Goal: Task Accomplishment & Management: Use online tool/utility

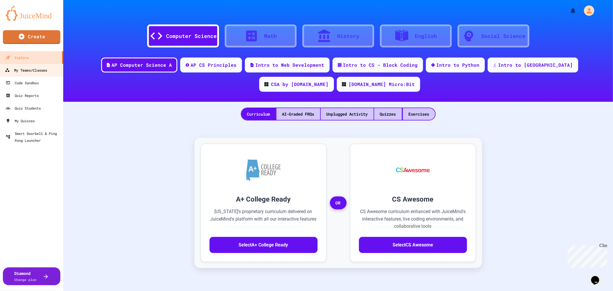
click at [30, 67] on div "My Teams/Classes" at bounding box center [26, 70] width 42 height 7
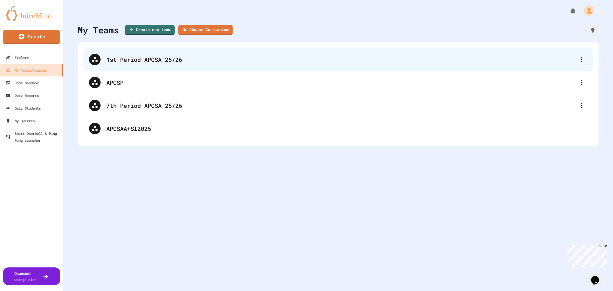
click at [139, 57] on div "1st Period APCSA 25/26" at bounding box center [340, 59] width 469 height 9
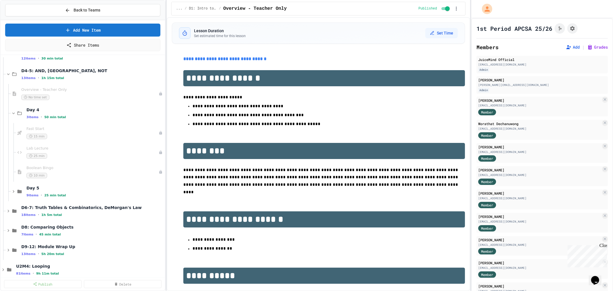
scroll to position [128, 0]
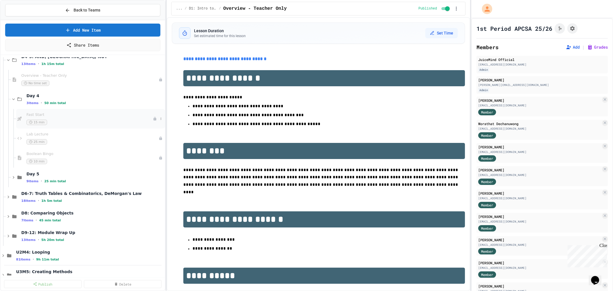
click at [59, 123] on div "15 min" at bounding box center [89, 122] width 126 height 5
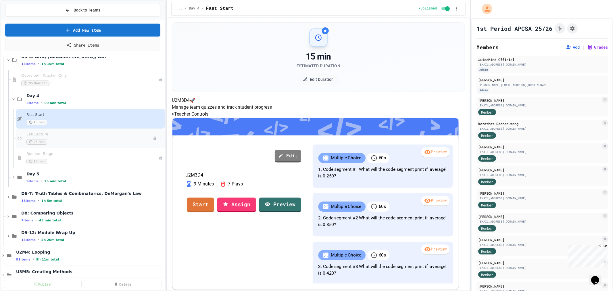
click at [101, 140] on div "25 min" at bounding box center [89, 141] width 126 height 5
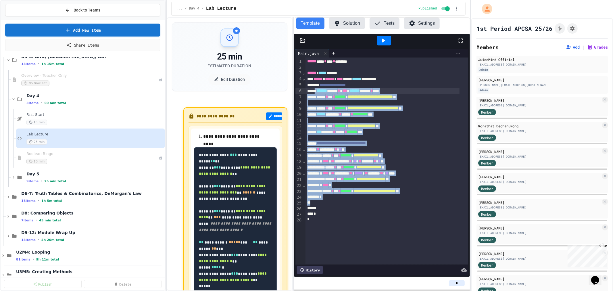
drag, startPoint x: 334, startPoint y: 203, endPoint x: 317, endPoint y: 93, distance: 111.6
click at [317, 93] on div "**********" at bounding box center [386, 160] width 163 height 207
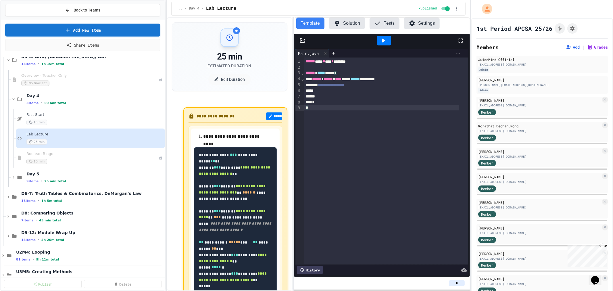
click at [386, 116] on div "**********" at bounding box center [386, 160] width 164 height 207
click at [58, 182] on span "25 min total" at bounding box center [55, 181] width 22 height 4
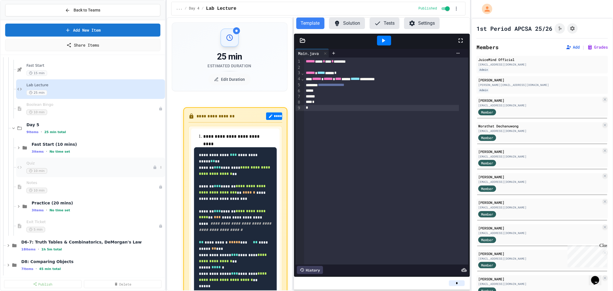
scroll to position [191, 0]
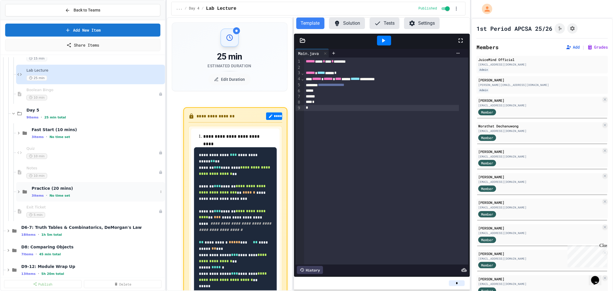
click at [75, 191] on div "Practice (20 mins) 3 items • No time set" at bounding box center [95, 192] width 126 height 12
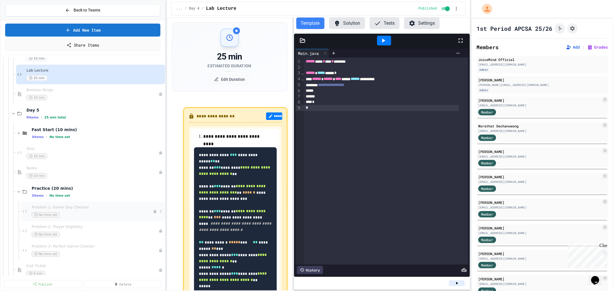
click at [79, 206] on span "Problem 1: Game Day Checker" at bounding box center [92, 207] width 121 height 5
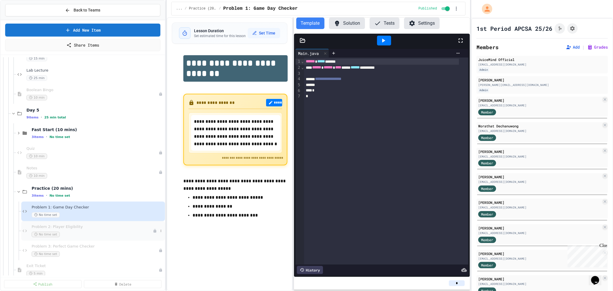
click at [59, 227] on span "Problem 2: Player Eligibility" at bounding box center [92, 226] width 121 height 5
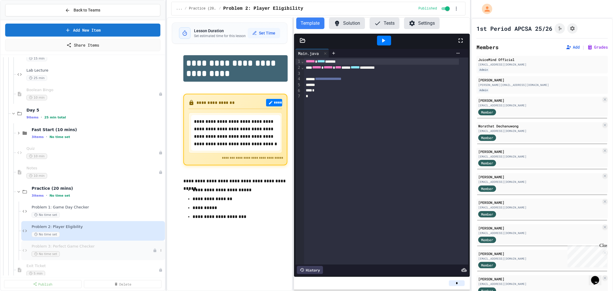
click at [80, 246] on span "Problem 3: Perfect Game Checker" at bounding box center [92, 246] width 121 height 5
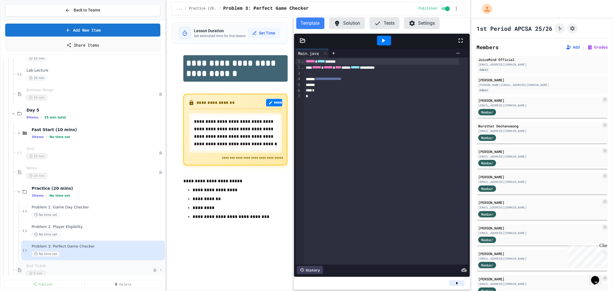
click at [95, 266] on span "Exit Ticket" at bounding box center [89, 266] width 126 height 5
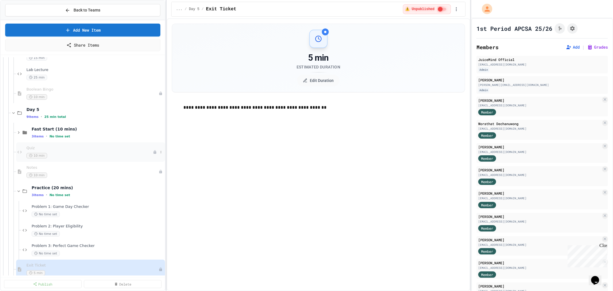
click at [94, 151] on div "Quiz 10 min" at bounding box center [89, 152] width 126 height 13
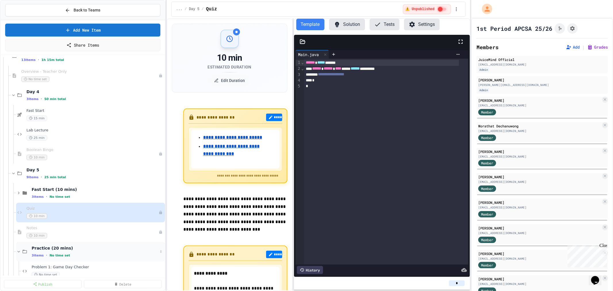
scroll to position [96, 0]
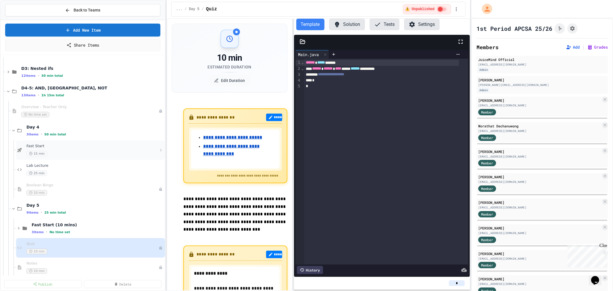
click at [52, 147] on span "Fast Start" at bounding box center [92, 146] width 132 height 5
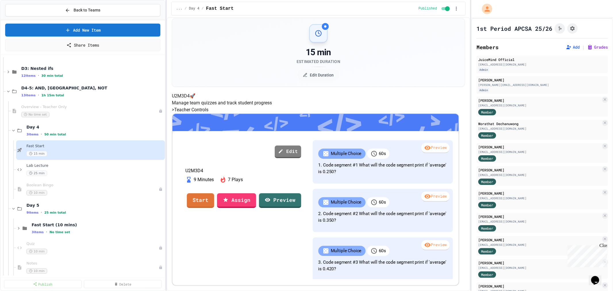
scroll to position [101, 0]
click at [214, 192] on link "Start" at bounding box center [200, 200] width 28 height 16
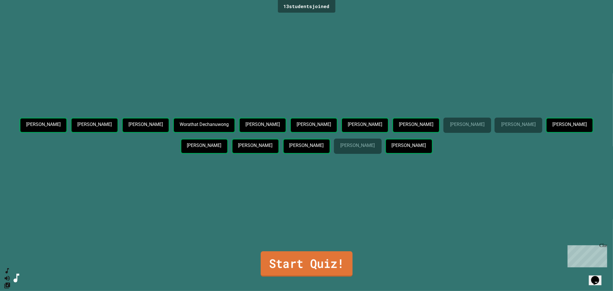
click at [307, 260] on link "Start Quiz!" at bounding box center [307, 263] width 92 height 25
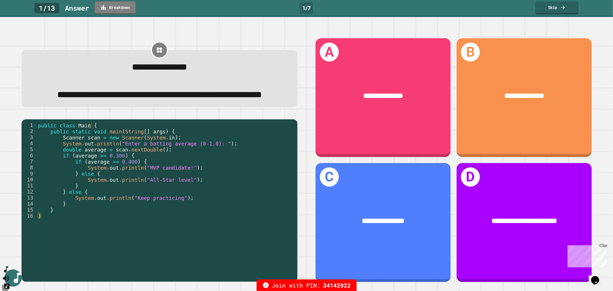
click at [10, 274] on icon "SpeedDial basic example" at bounding box center [6, 269] width 8 height 8
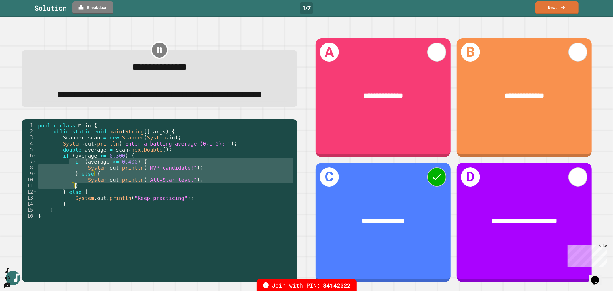
drag, startPoint x: 70, startPoint y: 179, endPoint x: 109, endPoint y: 204, distance: 47.0
click at [109, 204] on div "public class Main { public static void main ( String [ ] args ) { Scanner scan …" at bounding box center [166, 188] width 258 height 133
click at [548, 5] on link "Next" at bounding box center [556, 8] width 43 height 14
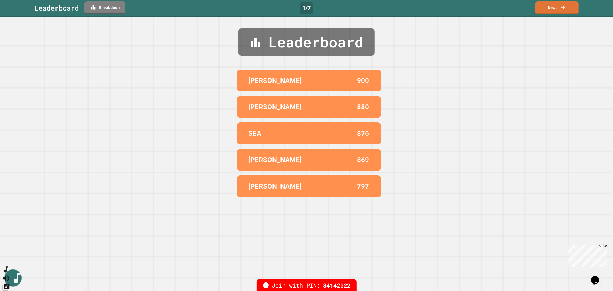
click at [10, 274] on icon "SpeedDial basic example" at bounding box center [6, 269] width 8 height 8
click at [10, 272] on button "SpeedDial basic example" at bounding box center [6, 269] width 8 height 9
click at [9, 274] on icon "SpeedDial basic example" at bounding box center [7, 270] width 8 height 8
click at [11, 271] on button "SpeedDial basic example" at bounding box center [6, 270] width 7 height 7
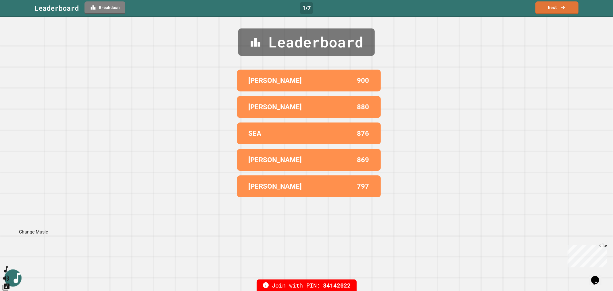
drag, startPoint x: 13, startPoint y: 273, endPoint x: 15, endPoint y: 233, distance: 40.6
click at [10, 265] on div at bounding box center [6, 278] width 8 height 26
click at [9, 283] on icon "Change Music" at bounding box center [6, 286] width 7 height 7
drag, startPoint x: 162, startPoint y: 193, endPoint x: 174, endPoint y: 189, distance: 13.3
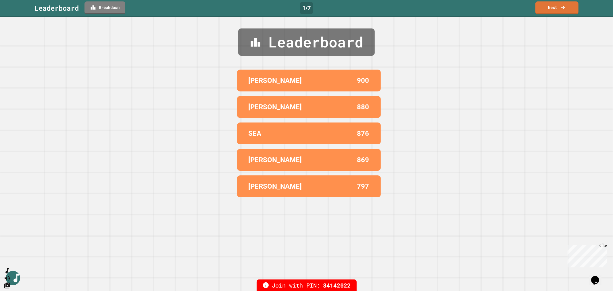
click at [9, 283] on icon "Change Music" at bounding box center [6, 286] width 7 height 7
click at [553, 7] on link "Next" at bounding box center [557, 8] width 42 height 14
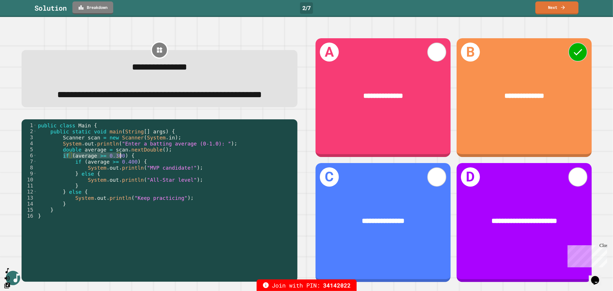
drag, startPoint x: 64, startPoint y: 175, endPoint x: 121, endPoint y: 175, distance: 56.6
click at [121, 175] on div "public class Main { public static void main ( String [ ] args ) { Scanner scan …" at bounding box center [166, 188] width 258 height 133
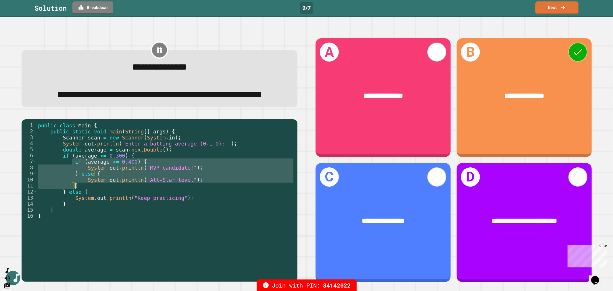
drag, startPoint x: 72, startPoint y: 180, endPoint x: 99, endPoint y: 203, distance: 35.3
click at [99, 203] on div "public class Main { public static void main ( String [ ] args ) { Scanner scan …" at bounding box center [166, 188] width 258 height 133
click at [552, 9] on link "Next" at bounding box center [557, 8] width 43 height 14
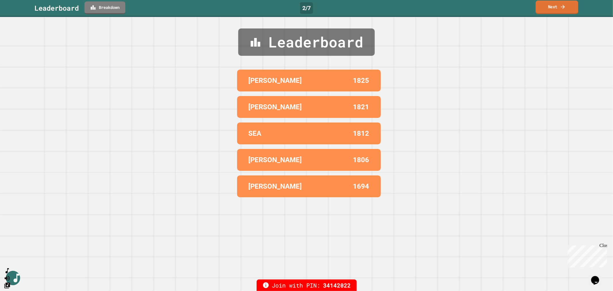
click at [552, 4] on link "Next" at bounding box center [557, 8] width 43 height 14
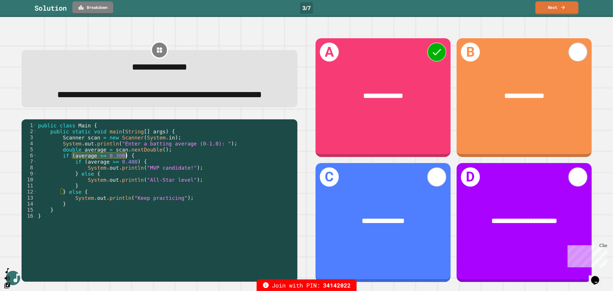
drag, startPoint x: 72, startPoint y: 173, endPoint x: 127, endPoint y: 176, distance: 55.0
click at [127, 176] on div "public class Main { public static void main ( String [ ] args ) { Scanner scan …" at bounding box center [166, 188] width 258 height 133
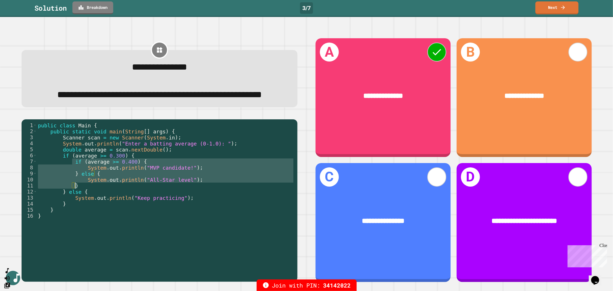
drag, startPoint x: 72, startPoint y: 180, endPoint x: 96, endPoint y: 206, distance: 35.0
click at [96, 206] on div "public class Main { public static void main ( String [ ] args ) { Scanner scan …" at bounding box center [166, 188] width 258 height 133
click at [136, 186] on div "public class Main { public static void main ( String [ ] args ) { Scanner scan …" at bounding box center [166, 182] width 258 height 121
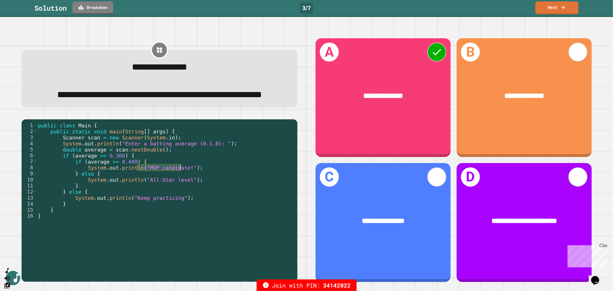
drag, startPoint x: 137, startPoint y: 185, endPoint x: 179, endPoint y: 185, distance: 42.0
click at [179, 185] on div "public class Main { public static void main ( String [ ] args ) { Scanner scan …" at bounding box center [166, 188] width 258 height 133
click at [551, 5] on link "Next" at bounding box center [557, 8] width 43 height 14
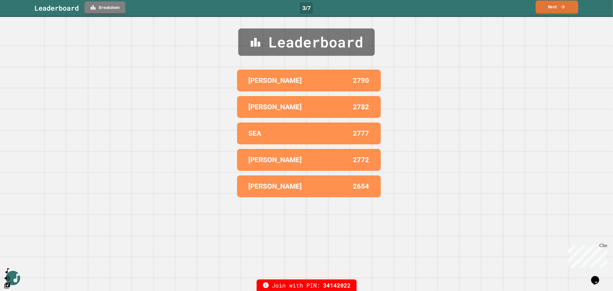
click at [555, 10] on link "Next" at bounding box center [557, 8] width 43 height 14
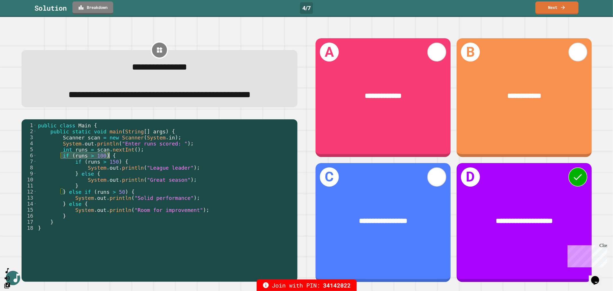
drag, startPoint x: 59, startPoint y: 175, endPoint x: 112, endPoint y: 176, distance: 52.9
click at [112, 176] on div "public class Main { public static void main ( String [ ] args ) { Scanner scan …" at bounding box center [166, 188] width 258 height 133
drag, startPoint x: 62, startPoint y: 212, endPoint x: 124, endPoint y: 210, distance: 61.8
click at [124, 210] on div "public class Main { public static void main ( String [ ] args ) { Scanner scan …" at bounding box center [166, 188] width 258 height 133
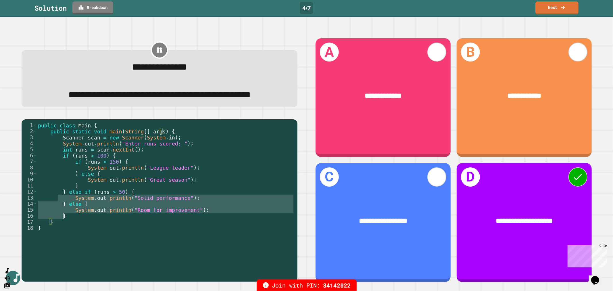
drag, startPoint x: 58, startPoint y: 217, endPoint x: 157, endPoint y: 231, distance: 100.7
click at [157, 231] on div "public class Main { public static void main ( String [ ] args ) { Scanner scan …" at bounding box center [166, 188] width 258 height 133
click at [160, 227] on div "public class Main { public static void main ( String [ ] args ) { Scanner scan …" at bounding box center [166, 182] width 258 height 121
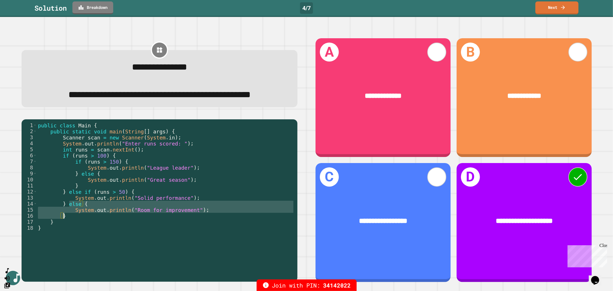
drag, startPoint x: 68, startPoint y: 224, endPoint x: 183, endPoint y: 233, distance: 115.0
click at [183, 233] on div "public class Main { public static void main ( String [ ] args ) { Scanner scan …" at bounding box center [166, 188] width 258 height 133
click at [556, 10] on link "Next" at bounding box center [557, 8] width 43 height 14
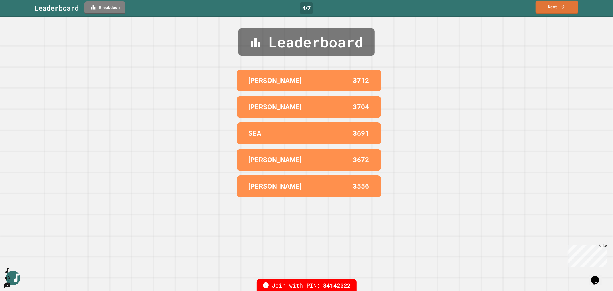
click at [555, 8] on link "Next" at bounding box center [557, 8] width 43 height 14
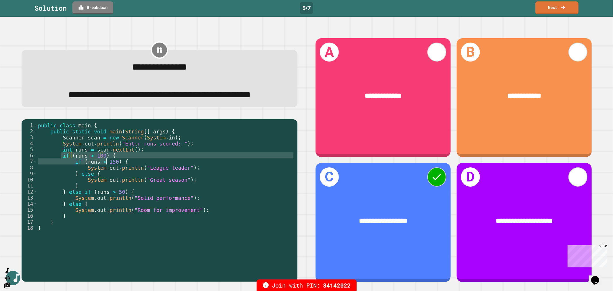
drag, startPoint x: 61, startPoint y: 172, endPoint x: 105, endPoint y: 177, distance: 43.9
click at [105, 177] on div "public class Main { public static void main ( String [ ] args ) { Scanner scan …" at bounding box center [166, 188] width 258 height 133
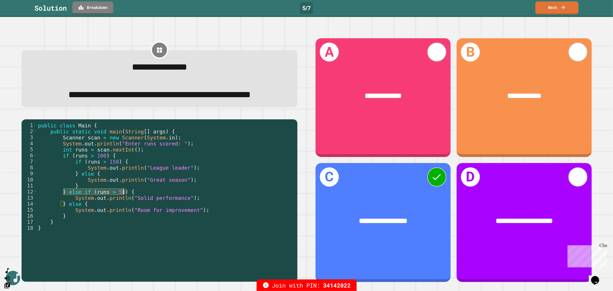
drag, startPoint x: 62, startPoint y: 211, endPoint x: 122, endPoint y: 211, distance: 59.5
click at [122, 211] on div "public class Main { public static void main ( String [ ] args ) { Scanner scan …" at bounding box center [166, 188] width 258 height 133
drag, startPoint x: 129, startPoint y: 215, endPoint x: 178, endPoint y: 217, distance: 49.2
click at [178, 217] on div "public class Main { public static void main ( String [ ] args ) { Scanner scan …" at bounding box center [166, 188] width 258 height 133
click at [549, 9] on link "Next" at bounding box center [557, 8] width 43 height 14
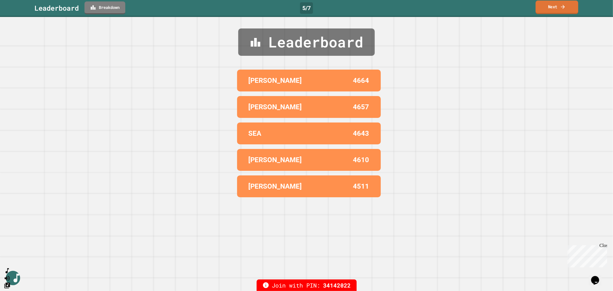
click at [547, 12] on link "Next" at bounding box center [557, 8] width 43 height 14
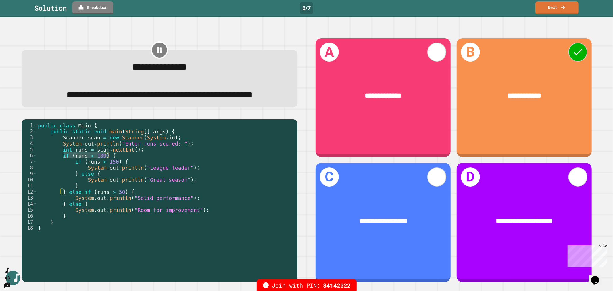
drag, startPoint x: 64, startPoint y: 171, endPoint x: 108, endPoint y: 172, distance: 44.3
click at [108, 172] on div "public class Main { public static void main ( String [ ] args ) { Scanner scan …" at bounding box center [166, 188] width 258 height 133
drag, startPoint x: 71, startPoint y: 179, endPoint x: 115, endPoint y: 183, distance: 44.1
click at [115, 183] on div "public class Main { public static void main ( String [ ] args ) { Scanner scan …" at bounding box center [166, 188] width 258 height 133
drag, startPoint x: 77, startPoint y: 193, endPoint x: 182, endPoint y: 197, distance: 104.7
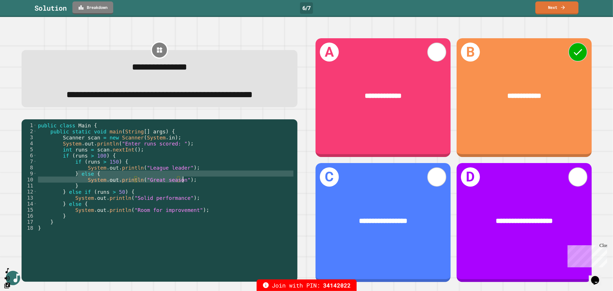
click at [182, 197] on div "public class Main { public static void main ( String [ ] args ) { Scanner scan …" at bounding box center [166, 188] width 258 height 133
click at [559, 5] on link "Next" at bounding box center [557, 8] width 43 height 14
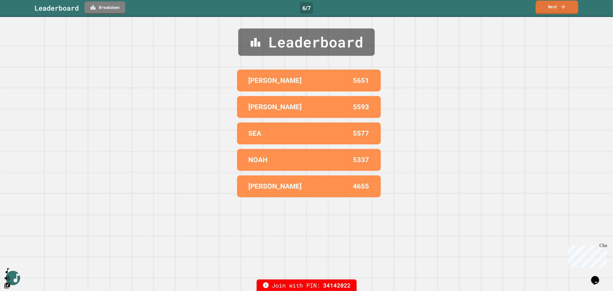
click at [549, 10] on link "Next" at bounding box center [557, 8] width 43 height 14
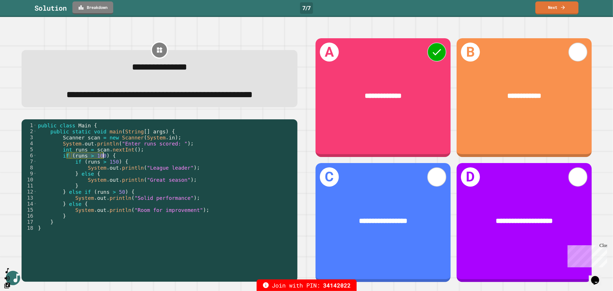
drag, startPoint x: 68, startPoint y: 174, endPoint x: 103, endPoint y: 173, distance: 35.4
click at [103, 173] on div "public class Main { public static void main ( String [ ] args ) { Scanner scan …" at bounding box center [166, 188] width 258 height 133
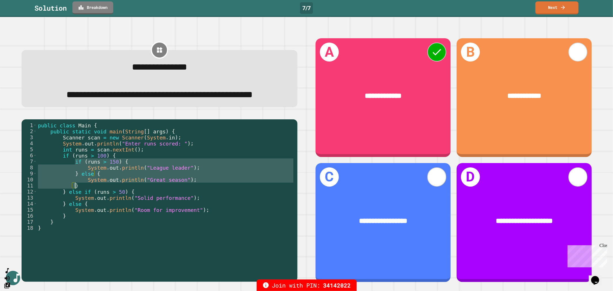
drag, startPoint x: 75, startPoint y: 179, endPoint x: 102, endPoint y: 203, distance: 36.6
click at [102, 203] on div "public class Main { public static void main ( String [ ] args ) { Scanner scan …" at bounding box center [166, 188] width 258 height 133
click at [146, 184] on div "public class Main { public static void main ( String [ ] args ) { Scanner scan …" at bounding box center [166, 182] width 258 height 121
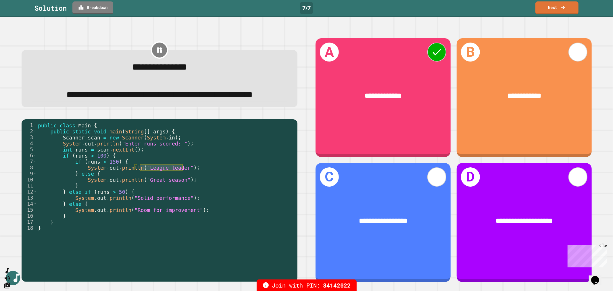
drag, startPoint x: 141, startPoint y: 186, endPoint x: 183, endPoint y: 186, distance: 42.2
click at [183, 186] on div "public class Main { public static void main ( String [ ] args ) { Scanner scan …" at bounding box center [166, 188] width 258 height 133
click at [558, 5] on link "Next" at bounding box center [557, 8] width 42 height 14
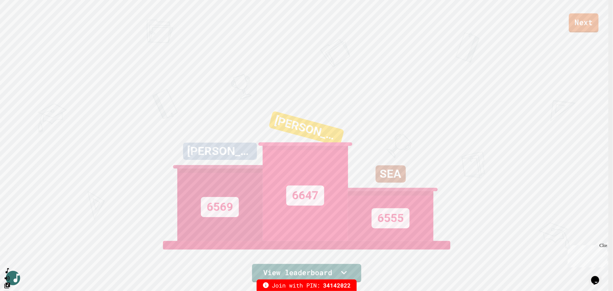
click at [582, 20] on link "Next" at bounding box center [584, 23] width 30 height 19
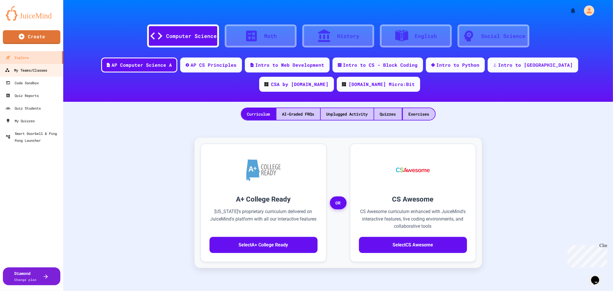
click at [45, 71] on div "My Teams/Classes" at bounding box center [26, 70] width 42 height 7
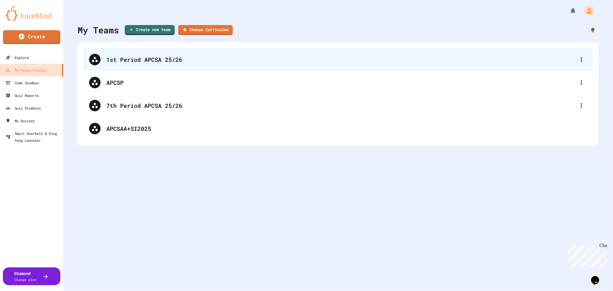
click at [124, 59] on div "1st Period APCSA 25/26" at bounding box center [340, 59] width 469 height 9
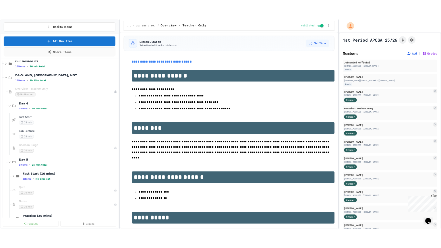
scroll to position [128, 0]
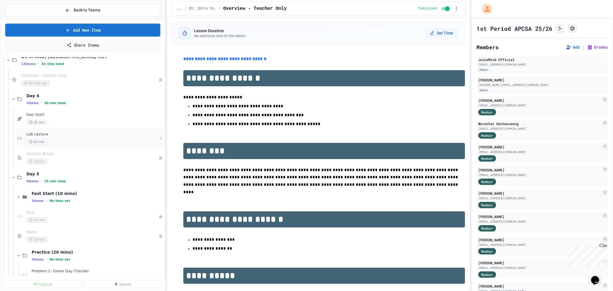
click at [56, 136] on span "Lab Lecture" at bounding box center [92, 134] width 132 height 5
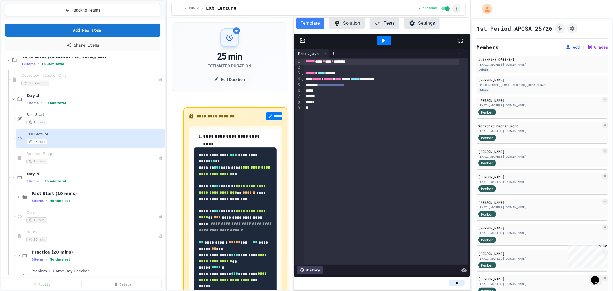
click at [457, 7] on icon "button" at bounding box center [456, 9] width 6 height 6
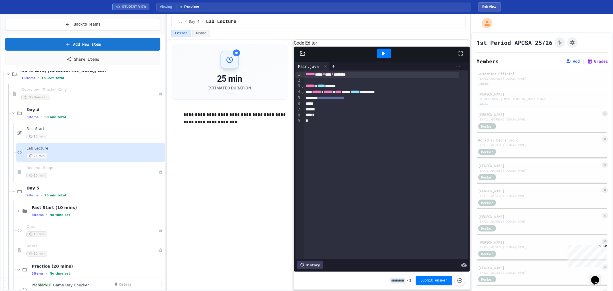
click at [461, 57] on icon at bounding box center [460, 53] width 7 height 7
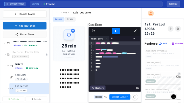
scroll to position [128, 0]
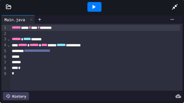
click at [74, 53] on div "**********" at bounding box center [95, 51] width 170 height 6
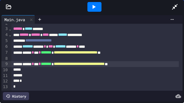
scroll to position [13, 0]
click at [30, 84] on div "*" at bounding box center [94, 87] width 167 height 6
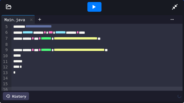
scroll to position [30, 0]
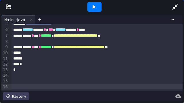
click at [150, 45] on div "**********" at bounding box center [94, 48] width 167 height 6
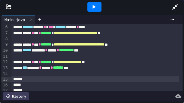
click at [98, 7] on div at bounding box center [94, 7] width 14 height 10
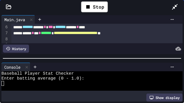
click at [72, 83] on div at bounding box center [89, 83] width 176 height 5
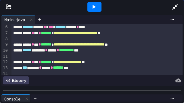
scroll to position [24, 0]
click at [74, 95] on div "**********" at bounding box center [92, 59] width 184 height 90
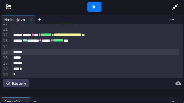
scroll to position [59, 0]
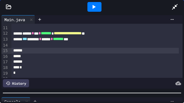
click at [74, 49] on div at bounding box center [94, 51] width 167 height 6
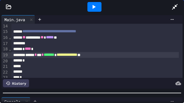
scroll to position [80, 0]
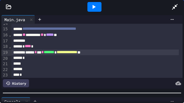
click at [44, 43] on div at bounding box center [94, 41] width 167 height 6
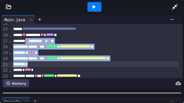
drag, startPoint x: 30, startPoint y: 41, endPoint x: 43, endPoint y: 64, distance: 26.8
click at [43, 64] on div "**********" at bounding box center [96, 34] width 171 height 182
click at [95, 6] on icon at bounding box center [94, 7] width 3 height 4
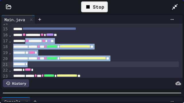
scroll to position [10, 0]
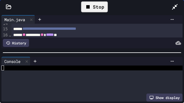
click at [80, 50] on div at bounding box center [92, 53] width 184 height 6
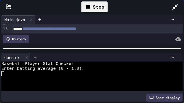
scroll to position [0, 0]
click at [64, 74] on div at bounding box center [89, 74] width 176 height 5
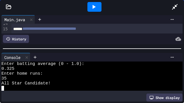
scroll to position [5, 0]
click at [93, 5] on icon at bounding box center [94, 7] width 3 height 4
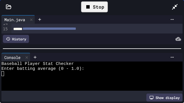
click at [80, 75] on div at bounding box center [89, 74] width 176 height 5
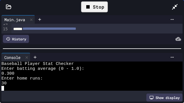
scroll to position [5, 0]
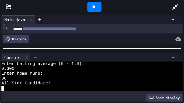
click at [95, 6] on icon at bounding box center [93, 6] width 7 height 7
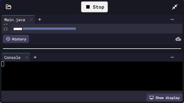
scroll to position [0, 0]
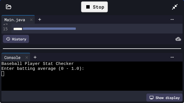
click at [40, 74] on div at bounding box center [89, 74] width 176 height 5
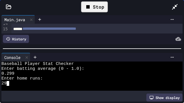
scroll to position [5, 0]
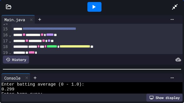
click at [41, 88] on div "**********" at bounding box center [92, 59] width 184 height 90
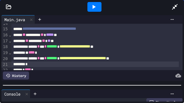
scroll to position [29, 0]
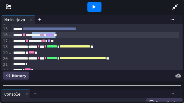
drag, startPoint x: 72, startPoint y: 35, endPoint x: 40, endPoint y: 35, distance: 32.2
click at [40, 35] on div "** ******** ** ***** **" at bounding box center [94, 35] width 167 height 6
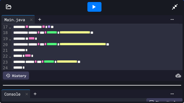
scroll to position [80, 0]
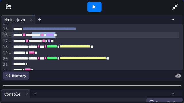
click at [94, 9] on icon at bounding box center [93, 6] width 7 height 7
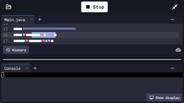
click at [78, 57] on div at bounding box center [92, 60] width 184 height 6
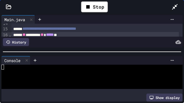
click at [52, 67] on div at bounding box center [89, 67] width 176 height 5
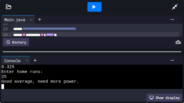
scroll to position [10, 0]
click at [92, 8] on icon at bounding box center [93, 6] width 7 height 7
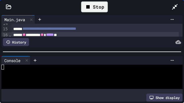
scroll to position [0, 0]
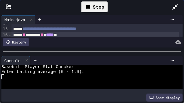
click at [55, 76] on div at bounding box center [89, 77] width 176 height 5
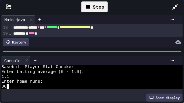
scroll to position [90, 0]
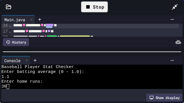
drag, startPoint x: 59, startPoint y: 26, endPoint x: 68, endPoint y: 26, distance: 9.2
click at [54, 26] on span "*****" at bounding box center [50, 25] width 8 height 4
click at [26, 87] on div "30" at bounding box center [89, 86] width 176 height 5
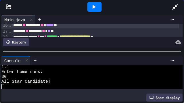
click at [91, 5] on icon at bounding box center [93, 6] width 7 height 7
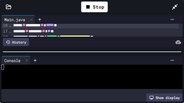
click at [39, 66] on div at bounding box center [89, 67] width 176 height 5
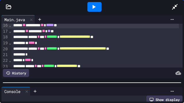
scroll to position [29, 0]
click at [64, 84] on div at bounding box center [92, 83] width 184 height 6
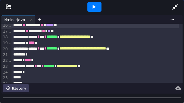
click at [75, 98] on div at bounding box center [92, 98] width 184 height 6
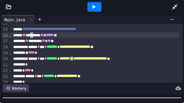
scroll to position [81, 0]
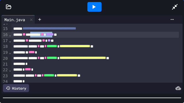
drag, startPoint x: 37, startPoint y: 36, endPoint x: 69, endPoint y: 35, distance: 31.6
click at [69, 35] on div "** ******** ** ***** **" at bounding box center [94, 35] width 167 height 6
click at [54, 36] on span "*****" at bounding box center [50, 34] width 8 height 4
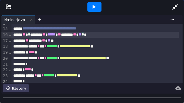
click at [68, 40] on div "** ******* ** ** **" at bounding box center [94, 41] width 167 height 6
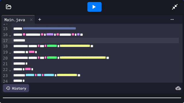
click at [35, 52] on span "****" at bounding box center [31, 52] width 6 height 4
click at [37, 43] on div at bounding box center [94, 41] width 167 height 6
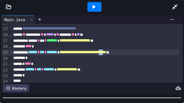
scroll to position [81, 0]
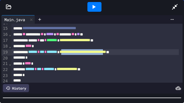
drag, startPoint x: 144, startPoint y: 52, endPoint x: 79, endPoint y: 54, distance: 65.0
click at [79, 54] on span "**********" at bounding box center [82, 52] width 47 height 4
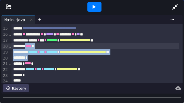
drag, startPoint x: 32, startPoint y: 57, endPoint x: 30, endPoint y: 47, distance: 11.0
click at [30, 47] on div "**********" at bounding box center [96, 31] width 171 height 176
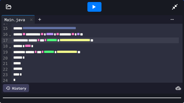
click at [77, 52] on span "**********" at bounding box center [67, 52] width 21 height 4
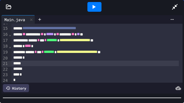
click at [126, 61] on div at bounding box center [94, 64] width 167 height 6
click at [95, 7] on icon at bounding box center [94, 7] width 3 height 4
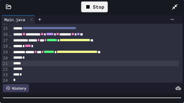
scroll to position [10, 0]
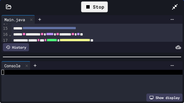
click at [84, 54] on div at bounding box center [92, 57] width 184 height 6
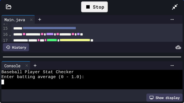
click at [68, 82] on div at bounding box center [89, 82] width 176 height 5
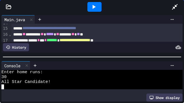
scroll to position [15, 0]
click at [91, 8] on icon at bounding box center [93, 6] width 7 height 7
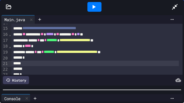
scroll to position [29, 0]
click at [76, 92] on div at bounding box center [92, 90] width 184 height 6
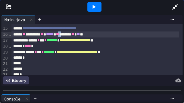
drag, startPoint x: 74, startPoint y: 36, endPoint x: 78, endPoint y: 36, distance: 4.6
click at [78, 36] on div "** ******** ** ***** ** ****** ** ** **" at bounding box center [94, 35] width 167 height 6
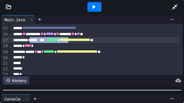
scroll to position [81, 0]
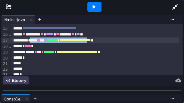
drag, startPoint x: 37, startPoint y: 41, endPoint x: 120, endPoint y: 43, distance: 82.5
click at [120, 43] on div "**********" at bounding box center [94, 41] width 167 height 6
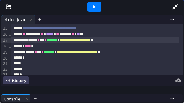
click at [59, 36] on span "**" at bounding box center [57, 34] width 3 height 4
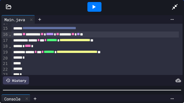
click at [95, 9] on icon at bounding box center [93, 6] width 7 height 7
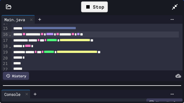
scroll to position [10, 0]
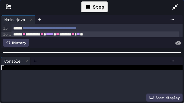
click at [87, 50] on div at bounding box center [92, 53] width 184 height 6
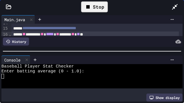
scroll to position [0, 0]
click at [43, 76] on div at bounding box center [89, 76] width 176 height 5
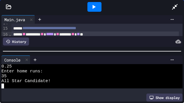
scroll to position [10, 0]
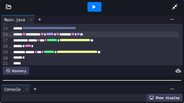
click at [90, 82] on div at bounding box center [92, 81] width 184 height 6
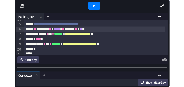
scroll to position [29, 0]
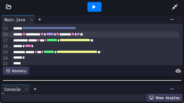
click at [59, 33] on span "**" at bounding box center [57, 34] width 3 height 4
click at [35, 34] on div "** * ******* ** ***** ** ****** ** ** * *" at bounding box center [94, 35] width 167 height 6
click at [175, 7] on icon at bounding box center [175, 7] width 6 height 6
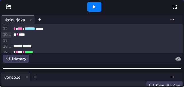
scroll to position [44, 0]
